Goal: Feedback & Contribution: Contribute content

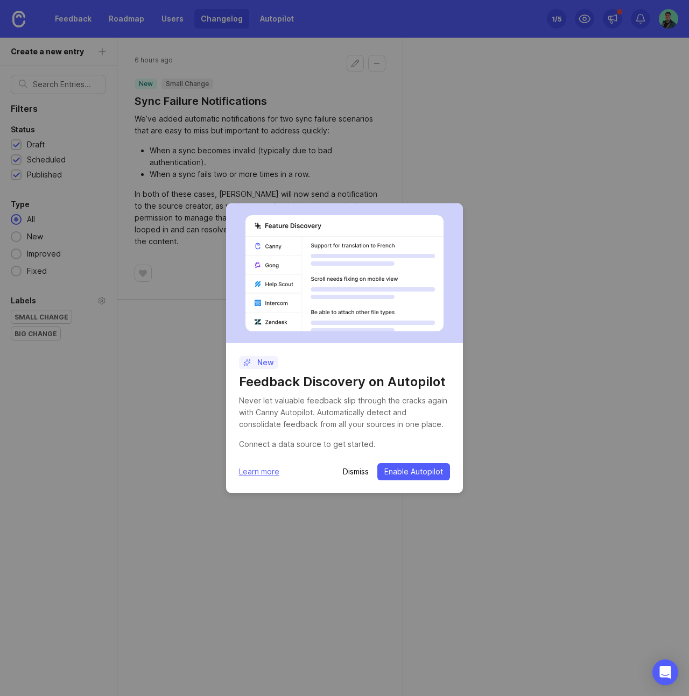
click at [424, 470] on span "Enable Autopilot" at bounding box center [413, 471] width 59 height 11
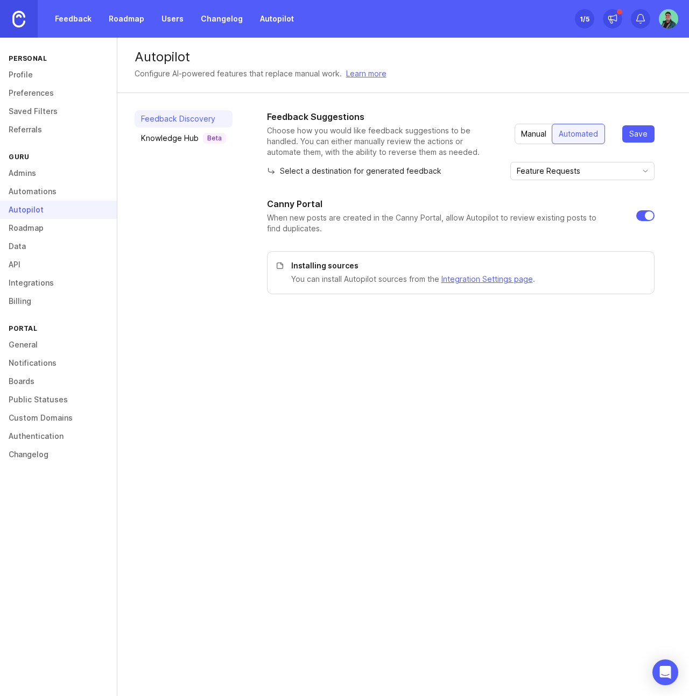
click at [189, 250] on div "Feedback Discovery Knowledge Hub Beta" at bounding box center [183, 202] width 98 height 184
click at [75, 22] on link "Feedback" at bounding box center [72, 18] width 49 height 19
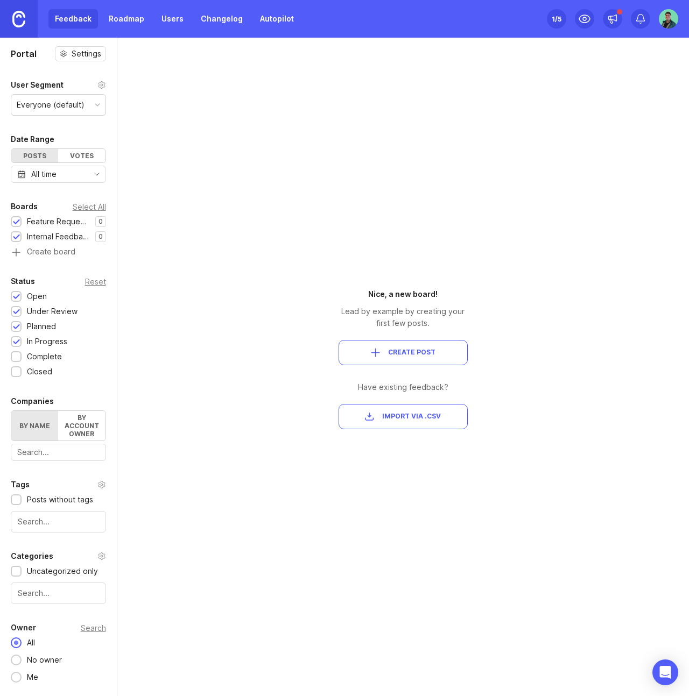
click at [402, 354] on span "Create Post" at bounding box center [411, 352] width 47 height 9
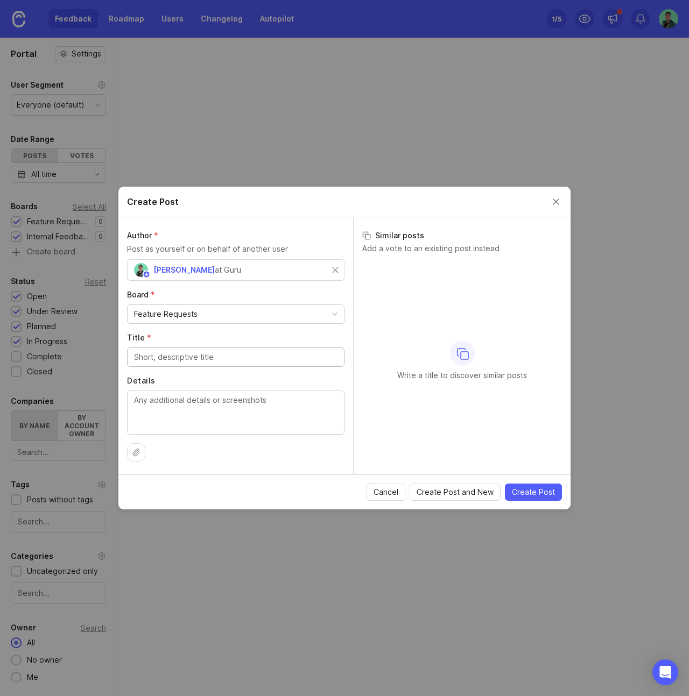
click at [209, 268] on div "[PERSON_NAME] at Guru" at bounding box center [192, 270] width 116 height 14
click at [226, 273] on div "[PERSON_NAME] at Guru" at bounding box center [233, 270] width 198 height 14
click at [207, 312] on div "Feature Requests" at bounding box center [235, 314] width 216 height 18
click at [193, 356] on input "Title *" at bounding box center [235, 357] width 203 height 12
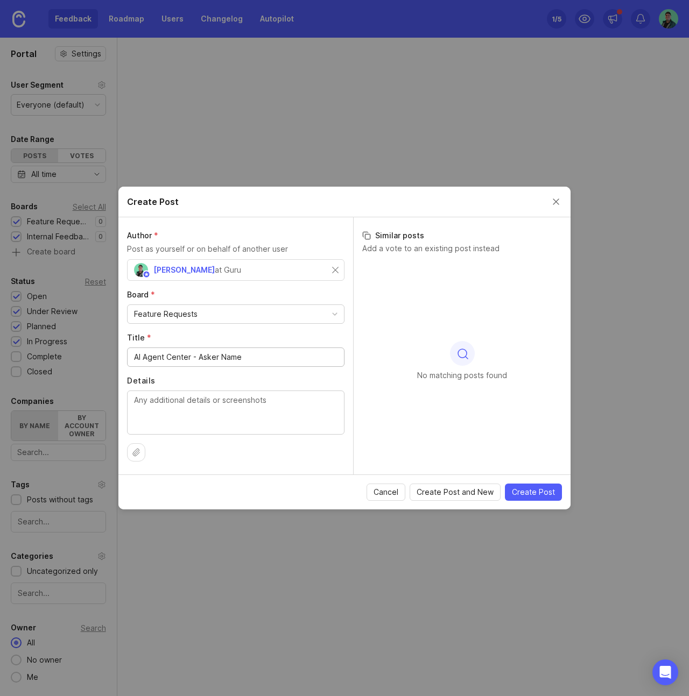
type input "AI Agent Center - Asker Name"
click at [187, 415] on textarea "Details" at bounding box center [235, 412] width 203 height 36
paste textarea "In the AI Agent Center, it would be great if we could see the individual questi…"
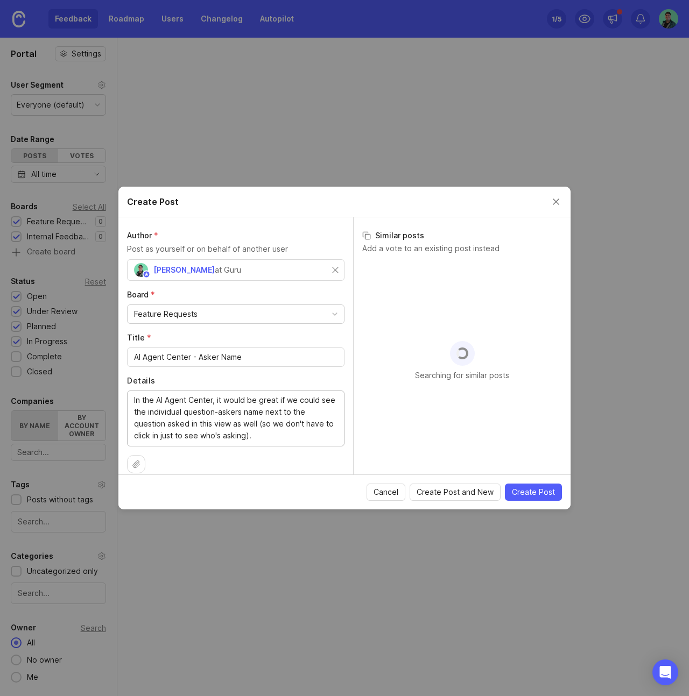
type textarea "In the AI Agent Center, it would be great if we could see the individual questi…"
click at [532, 493] on span "Create Post" at bounding box center [533, 492] width 43 height 11
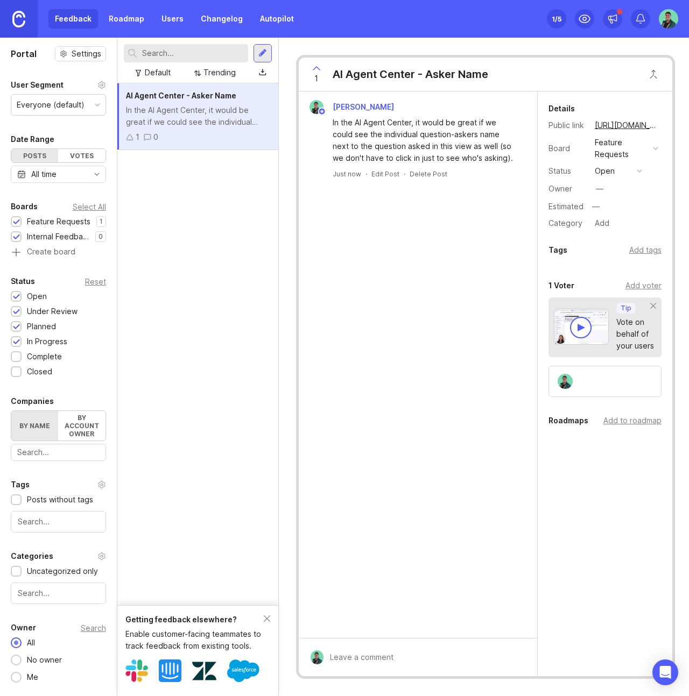
click at [646, 250] on div "Add tags" at bounding box center [645, 250] width 32 height 12
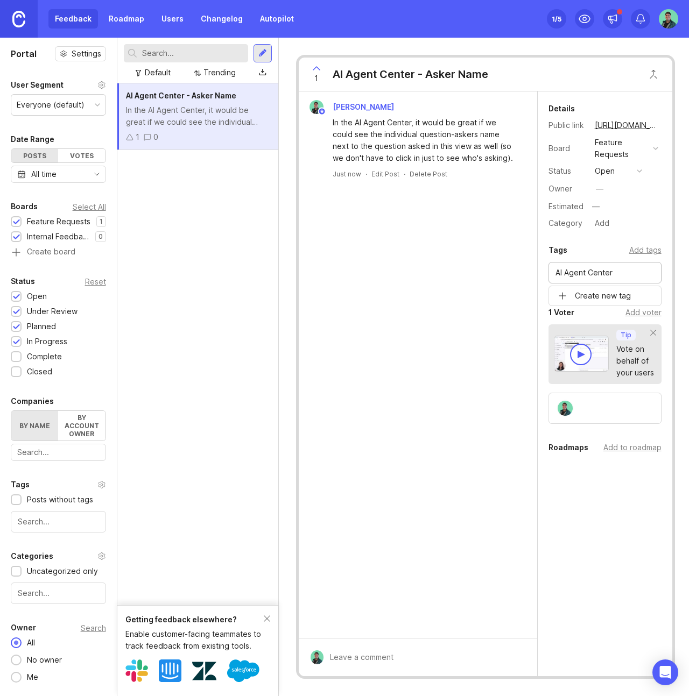
type input "AI Agent Center"
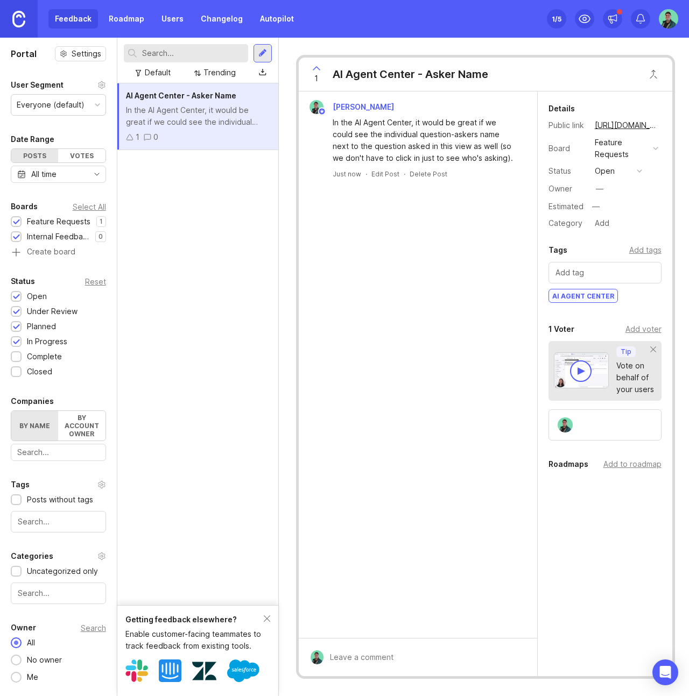
click at [424, 403] on div "[PERSON_NAME] In the AI Agent Center, it would be great if we could see the ind…" at bounding box center [418, 364] width 238 height 547
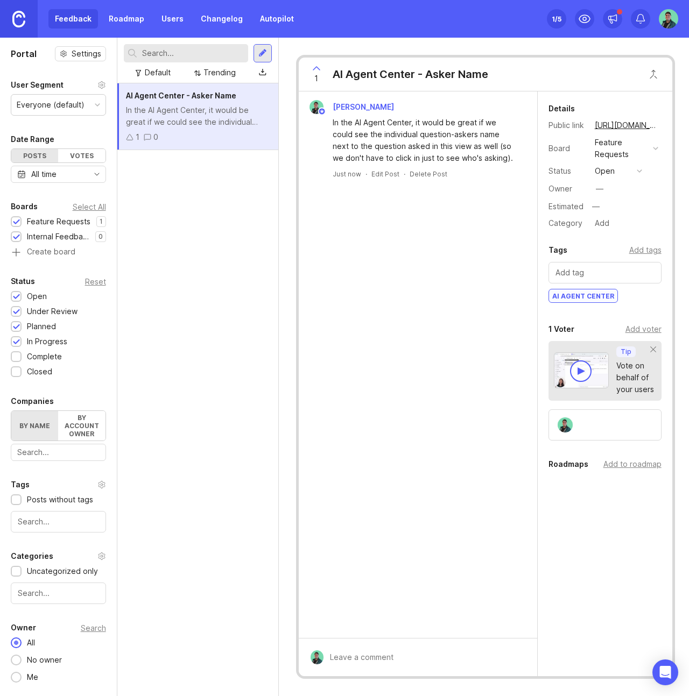
click at [228, 326] on div "AI Agent Center - Asker Name In the AI Agent Center, it would be great if we co…" at bounding box center [197, 389] width 161 height 613
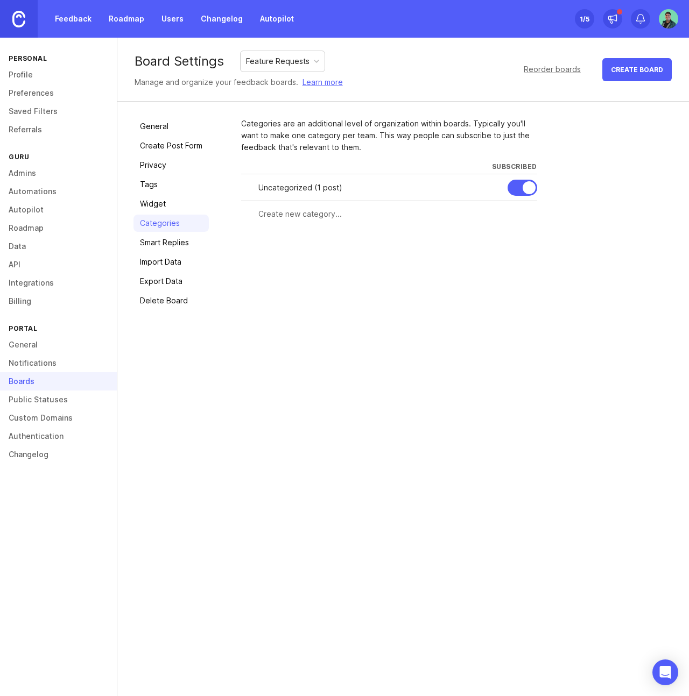
click at [324, 85] on link "Learn more" at bounding box center [322, 82] width 40 height 12
click at [308, 217] on input "text" at bounding box center [394, 214] width 272 height 12
type input "Integrations"
click at [506, 236] on span "Create" at bounding box center [515, 234] width 27 height 8
click at [511, 261] on span "Create" at bounding box center [515, 261] width 27 height 8
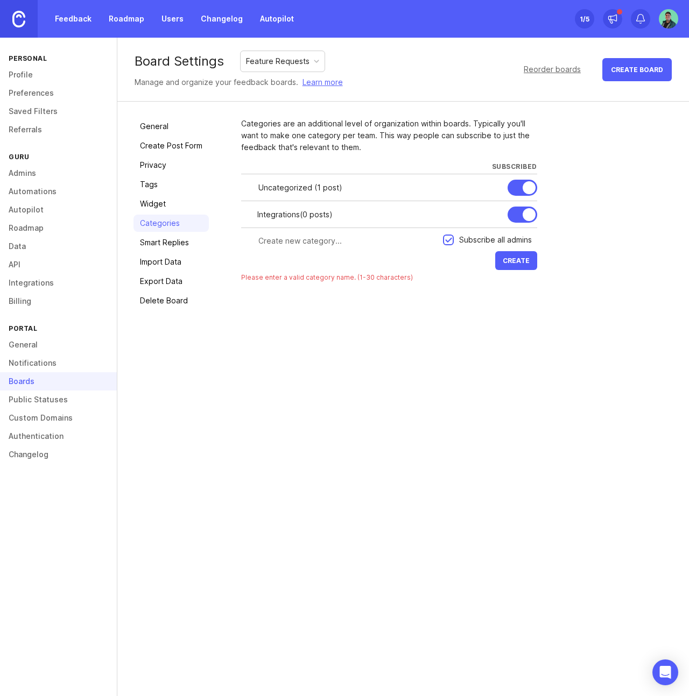
click at [314, 244] on input "text" at bounding box center [347, 241] width 178 height 12
click at [353, 215] on div "Integrations ( 0 posts )" at bounding box center [378, 215] width 242 height 12
click at [313, 246] on input "text" at bounding box center [347, 241] width 178 height 12
drag, startPoint x: 366, startPoint y: 241, endPoint x: 315, endPoint y: 243, distance: 51.1
click at [315, 243] on input "Improve existing functionality" at bounding box center [347, 241] width 178 height 12
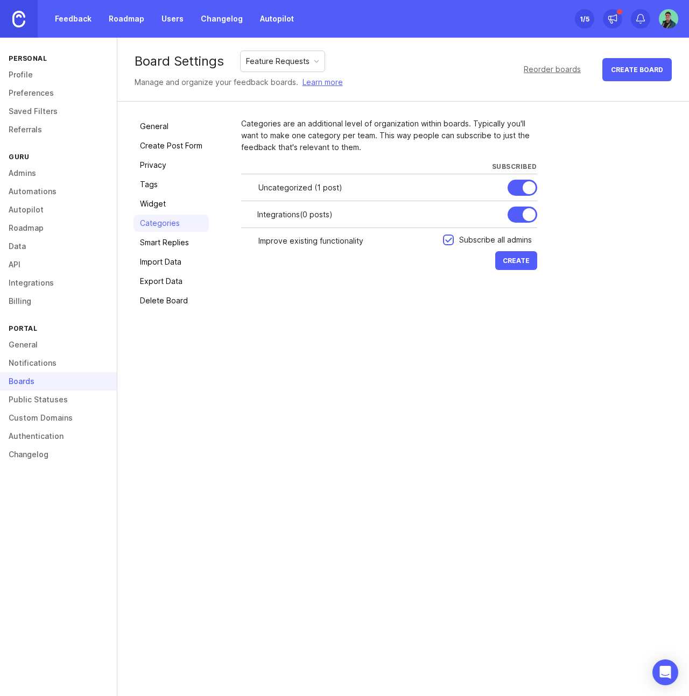
type input "Improve existing functionality"
click at [506, 262] on span "Create" at bounding box center [515, 261] width 27 height 8
click at [341, 269] on input "text" at bounding box center [347, 268] width 178 height 12
type input "New feature"
click at [511, 284] on span "Create" at bounding box center [515, 287] width 27 height 8
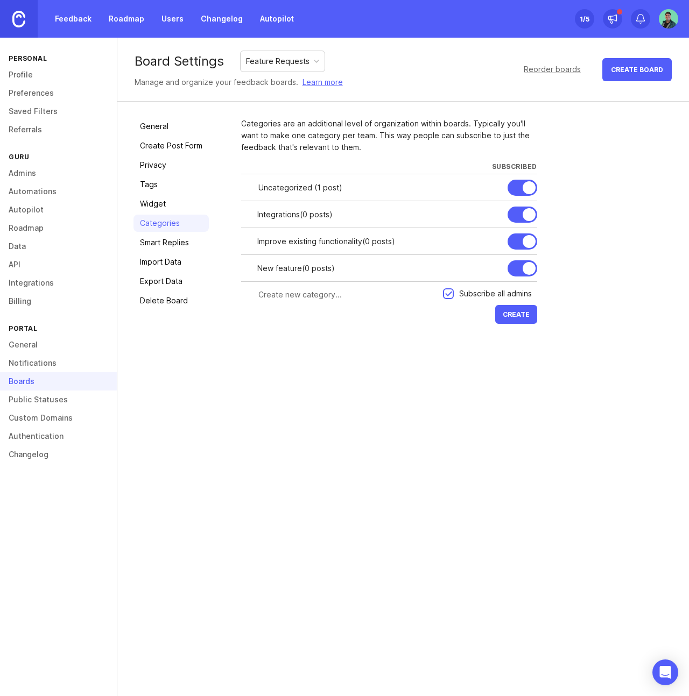
click at [0, 0] on div at bounding box center [0, 0] width 0 height 0
drag, startPoint x: 363, startPoint y: 243, endPoint x: 318, endPoint y: 245, distance: 44.7
click at [318, 245] on input "Improve existing functionality" at bounding box center [340, 242] width 167 height 12
type input "Improve existing feature"
click at [512, 314] on span "Create" at bounding box center [515, 314] width 27 height 8
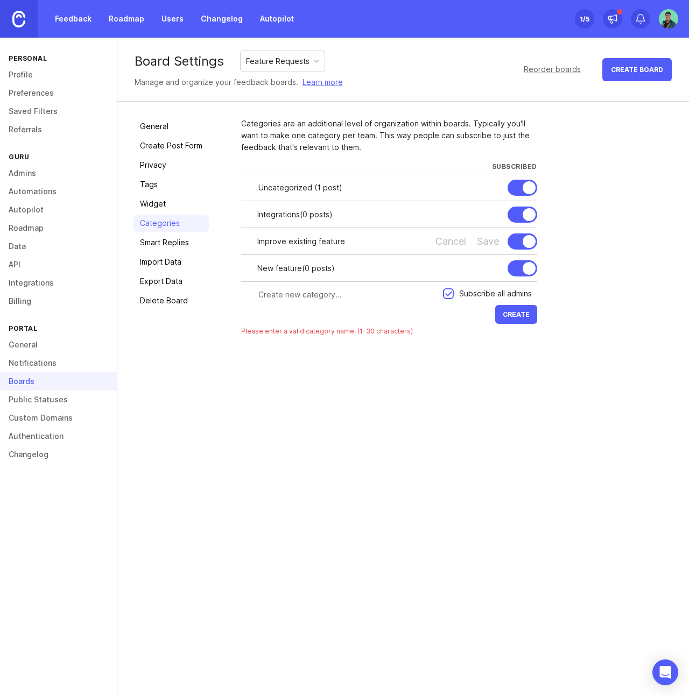
click at [484, 353] on div "General Create Post Form Privacy Tags Widget Categories Smart Replies Import Da…" at bounding box center [402, 231] width 571 height 259
click at [481, 238] on div "Save" at bounding box center [488, 242] width 22 height 12
click at [74, 21] on link "Feedback" at bounding box center [72, 18] width 49 height 19
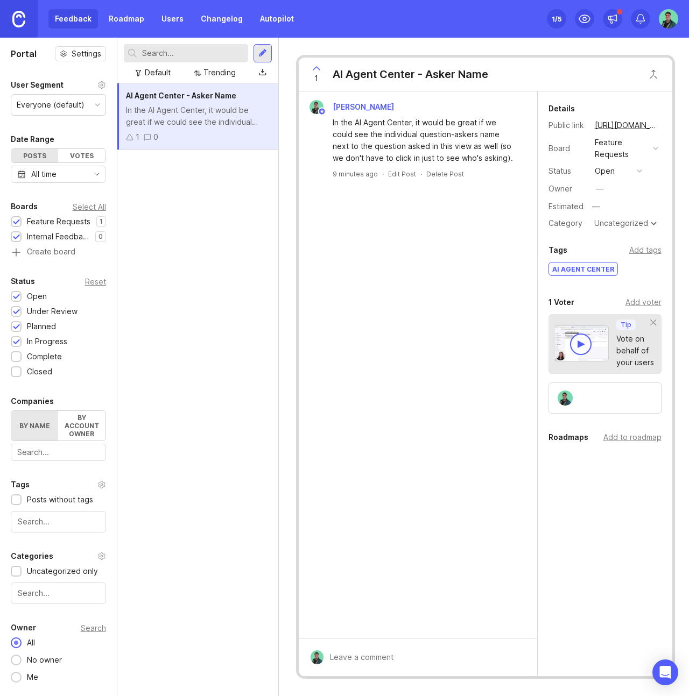
click at [615, 226] on div "Uncategorized" at bounding box center [621, 223] width 54 height 8
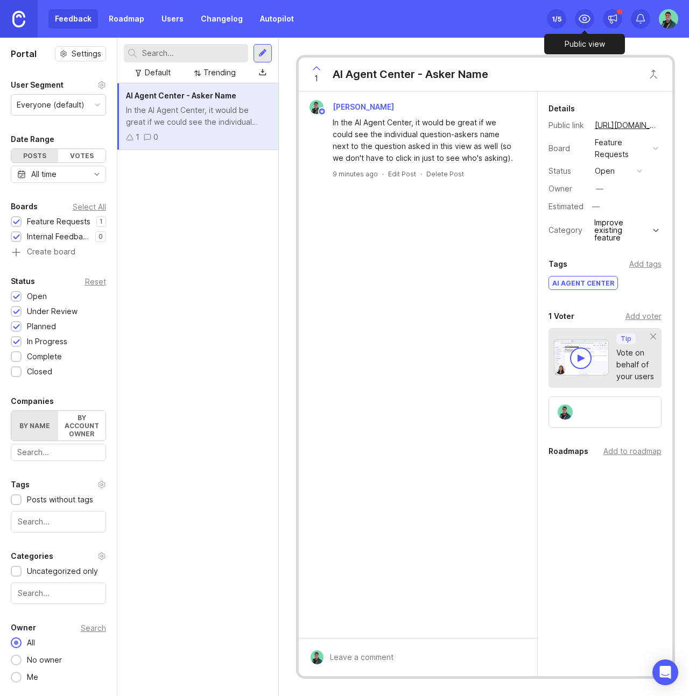
click at [582, 16] on icon at bounding box center [584, 18] width 13 height 13
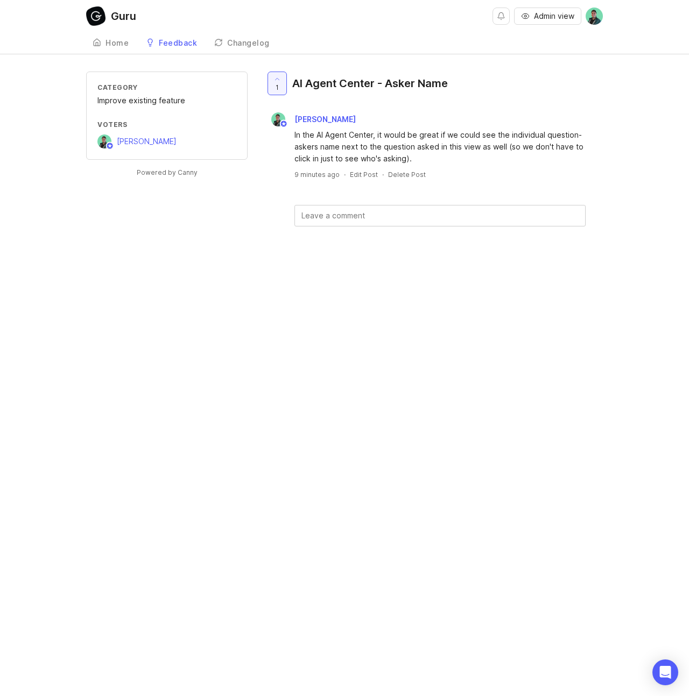
click at [229, 308] on div "Guru Admin view Create Home Feedback Feature Requests 1 Changelog Category Impr…" at bounding box center [344, 348] width 689 height 696
click at [111, 46] on div "Home" at bounding box center [116, 43] width 23 height 8
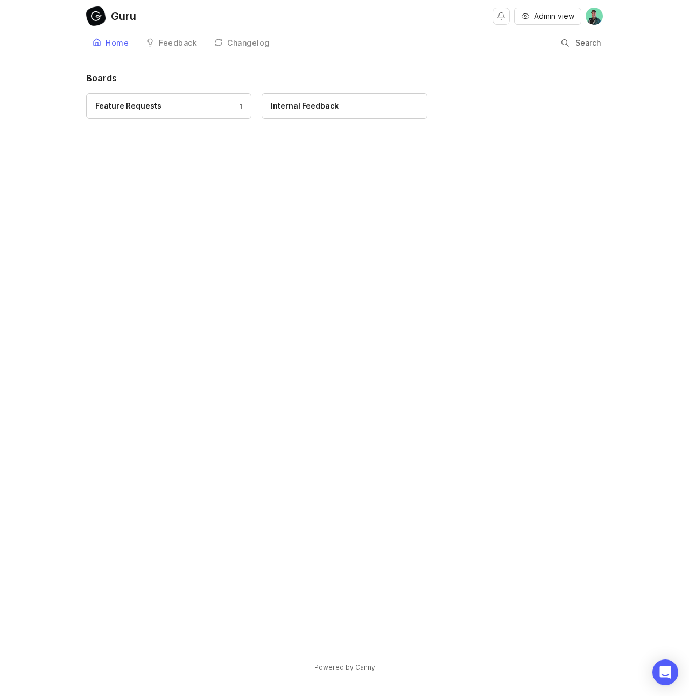
click at [174, 42] on div "Feedback" at bounding box center [178, 43] width 38 height 8
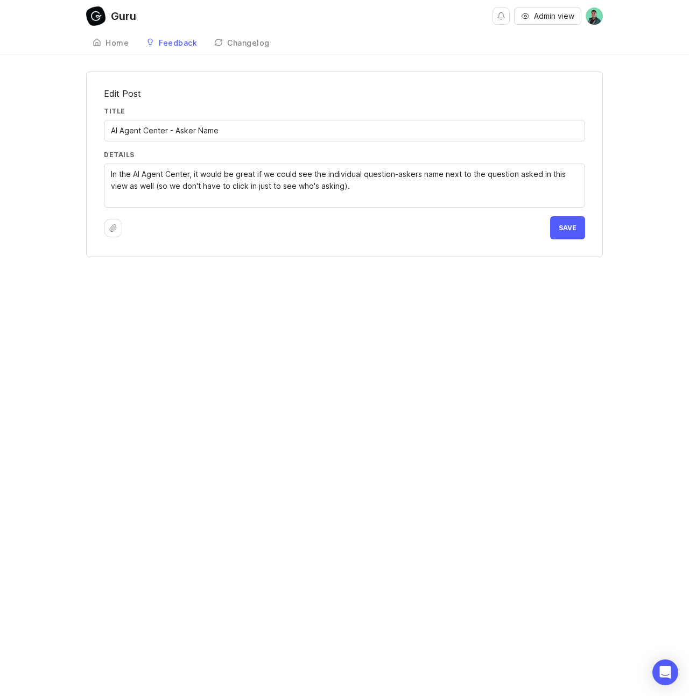
click at [177, 131] on input "AI Agent Center - Asker Name" at bounding box center [344, 131] width 467 height 12
type input "AI Agent Center - Include Asker Name"
click at [559, 229] on span "Save" at bounding box center [567, 228] width 18 height 8
